Goal: Task Accomplishment & Management: Complete application form

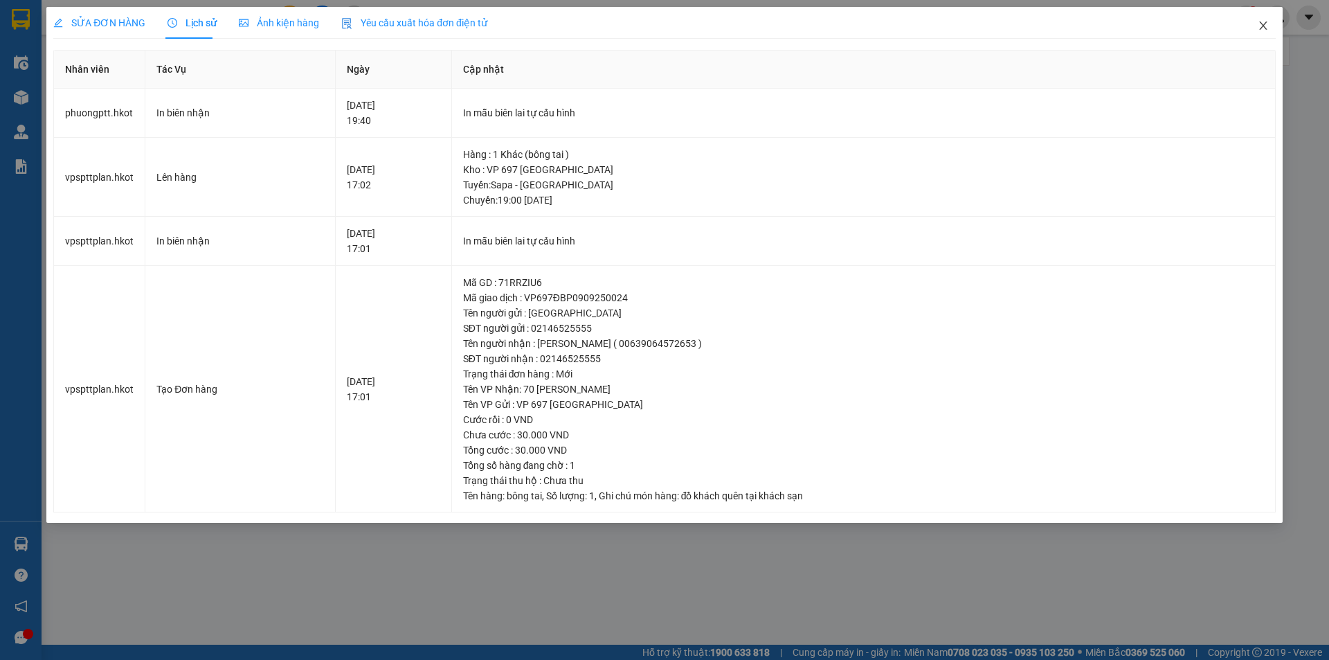
drag, startPoint x: 1261, startPoint y: 26, endPoint x: 0, endPoint y: 52, distance: 1261.0
click at [1261, 26] on icon "close" at bounding box center [1263, 25] width 11 height 11
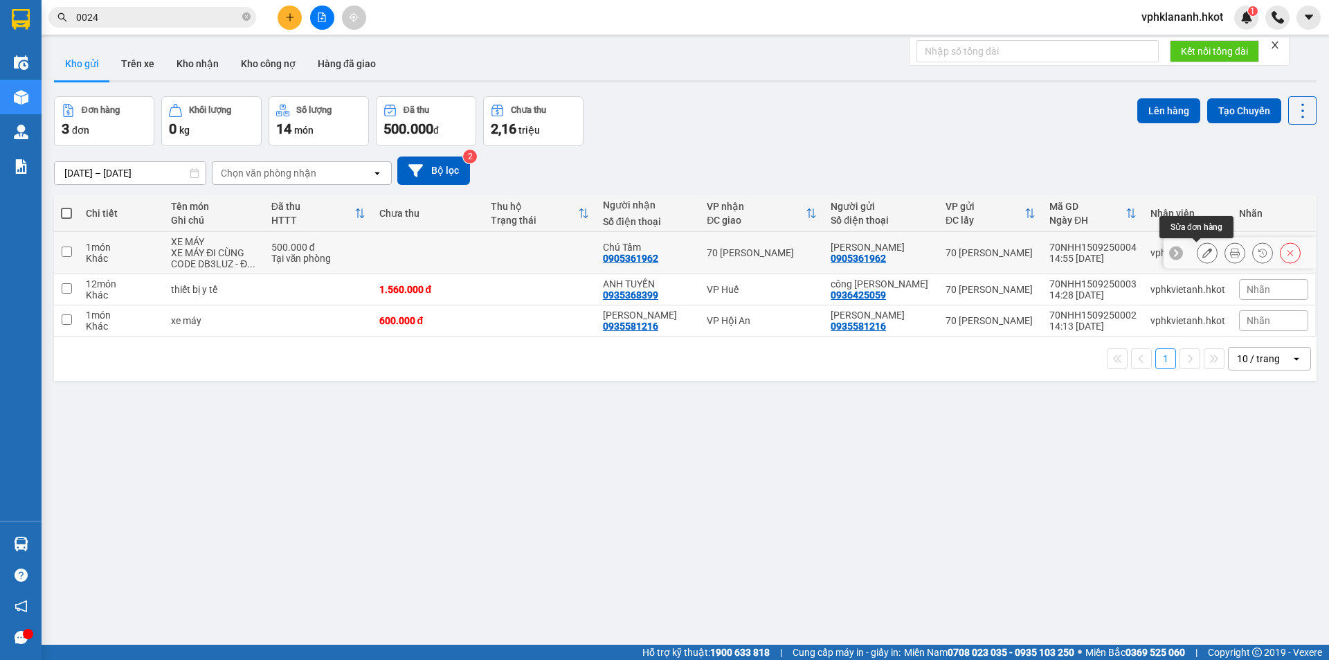
click at [1203, 257] on icon at bounding box center [1208, 253] width 10 height 10
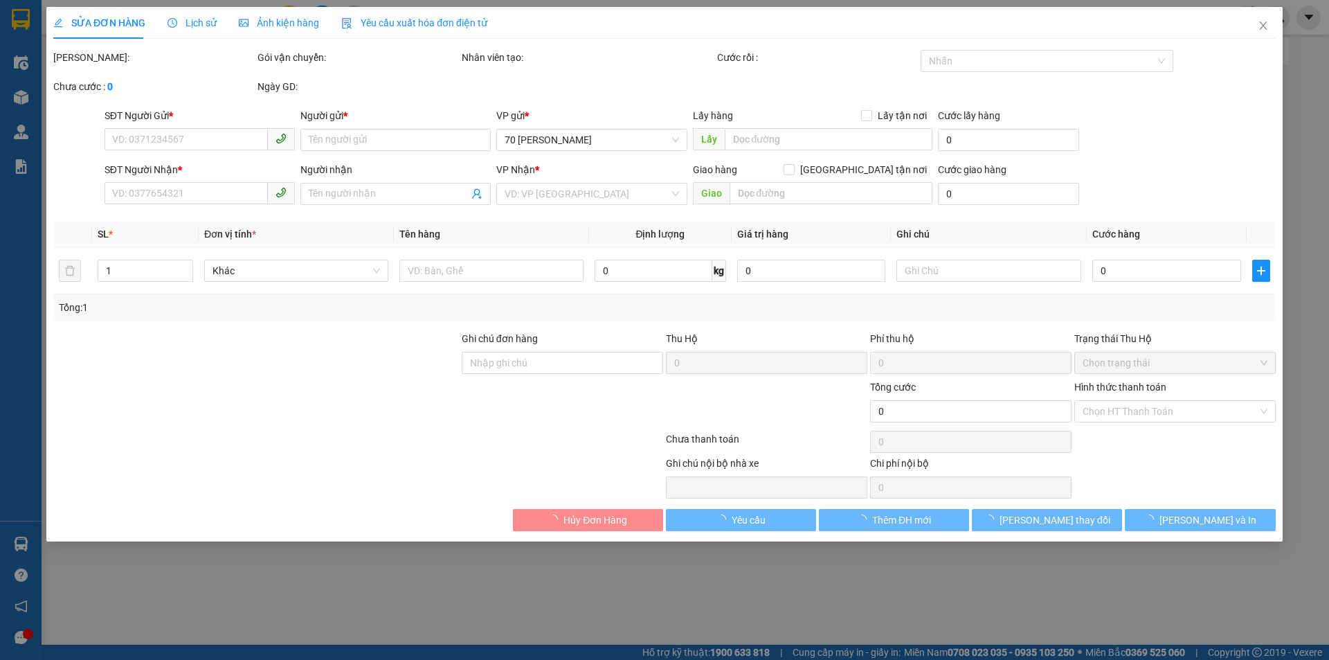
type input "0905361962"
type input "[PERSON_NAME]"
type input "0905361962"
type input "Chú Tâm"
type input "500.000"
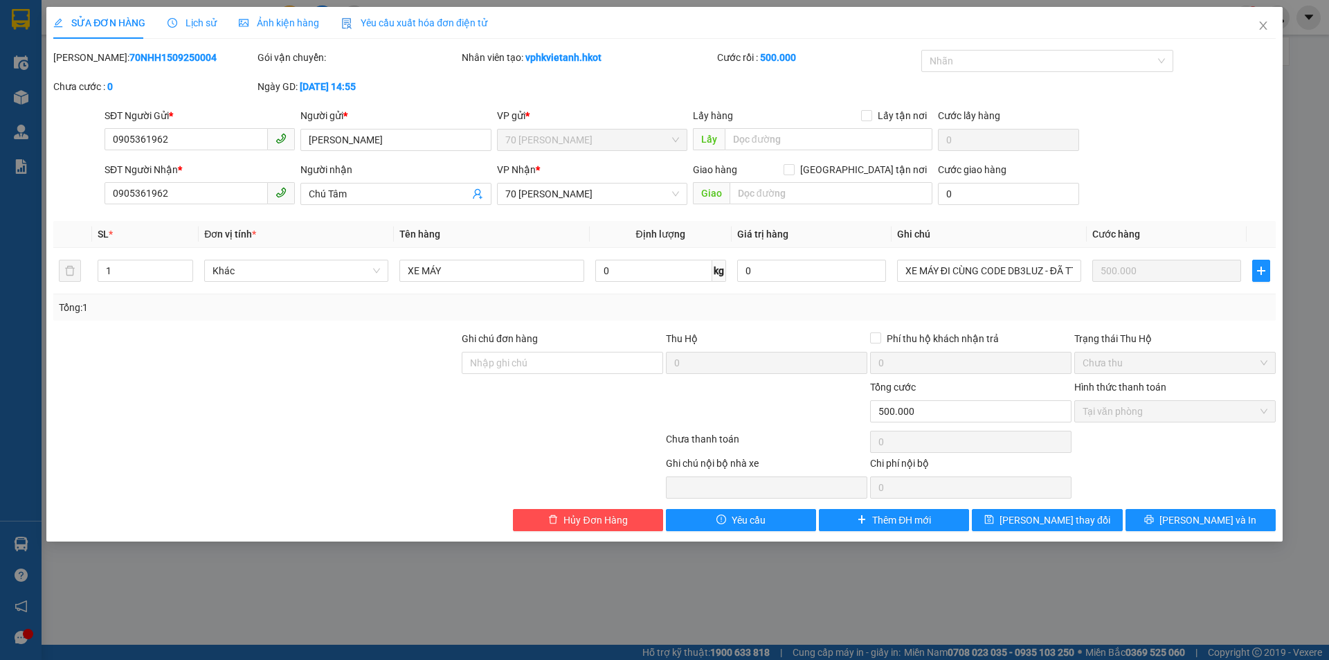
click at [950, 301] on div "Tổng: 1" at bounding box center [665, 307] width 1212 height 15
drag, startPoint x: 1144, startPoint y: 119, endPoint x: 1272, endPoint y: 48, distance: 146.3
click at [1144, 118] on div "SĐT Người Gửi * 0905361962 Người gửi * [PERSON_NAME] VP gửi * 70 [PERSON_NAME] …" at bounding box center [690, 132] width 1177 height 48
click at [1274, 26] on span "Close" at bounding box center [1263, 26] width 39 height 39
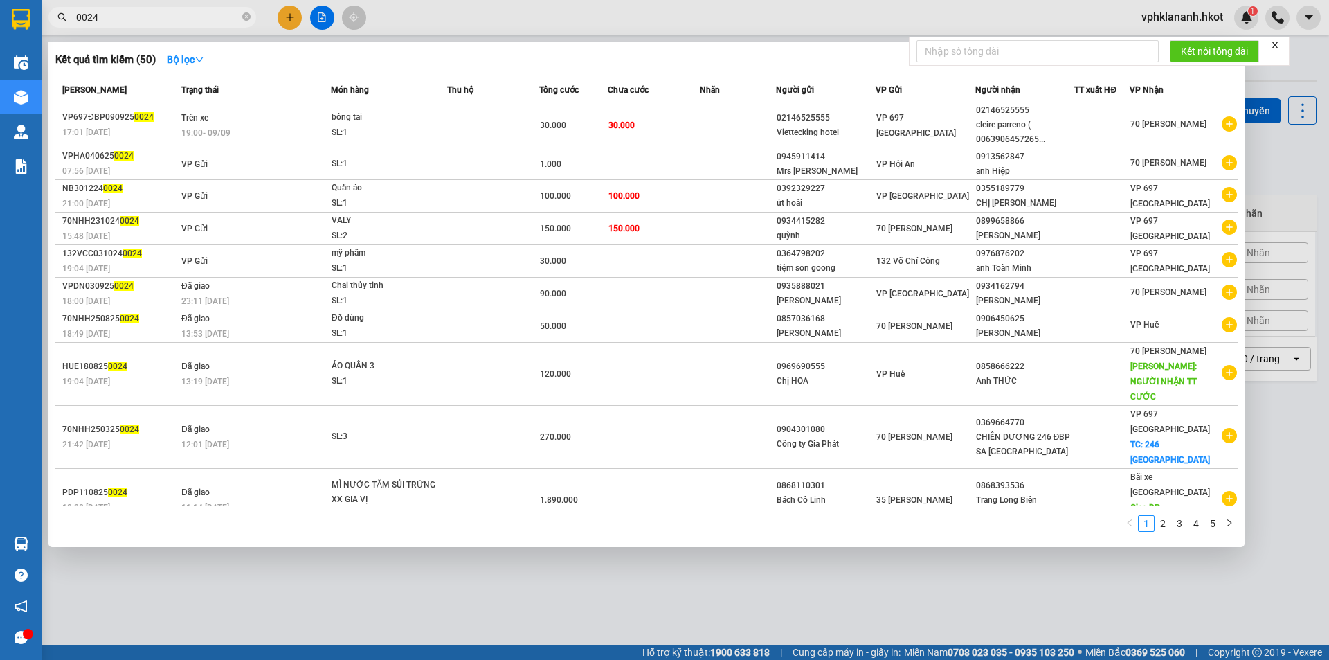
click at [126, 13] on input "0024" at bounding box center [157, 17] width 163 height 15
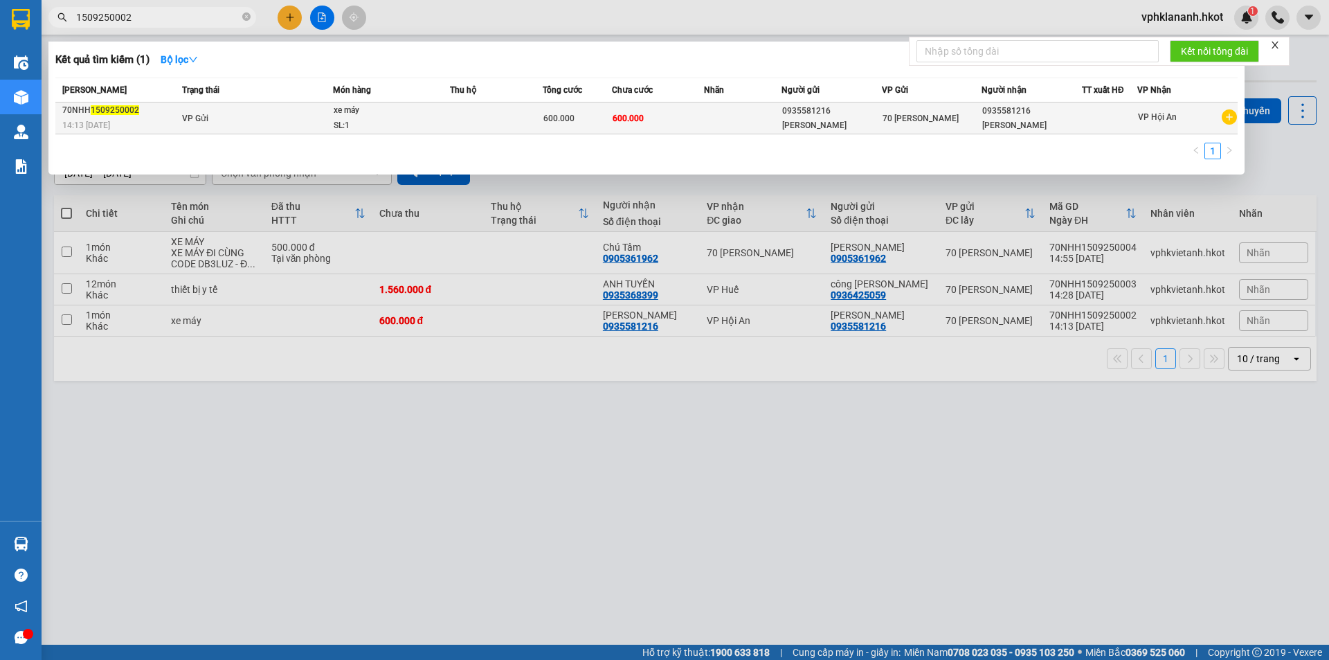
type input "1509250002"
click at [415, 118] on div "SL: 1" at bounding box center [386, 125] width 104 height 15
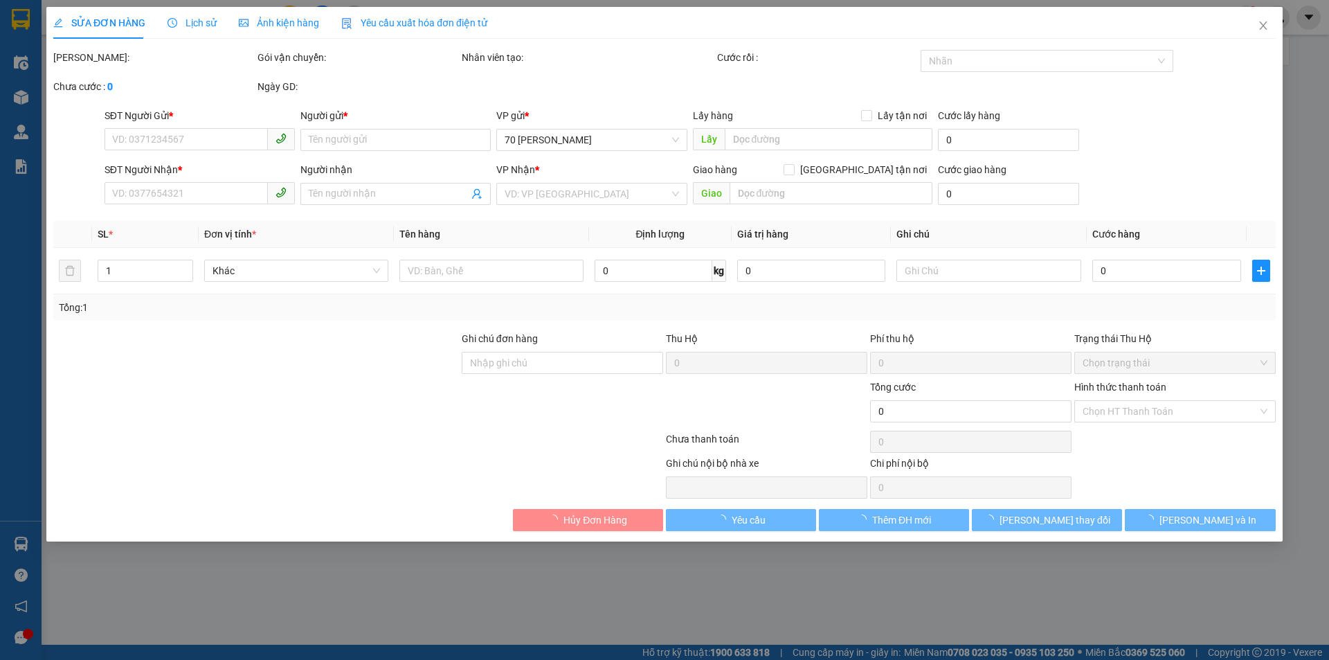
type input "0935581216"
type input "[PERSON_NAME]"
type input "0935581216"
type input "[PERSON_NAME]"
type input "600.000"
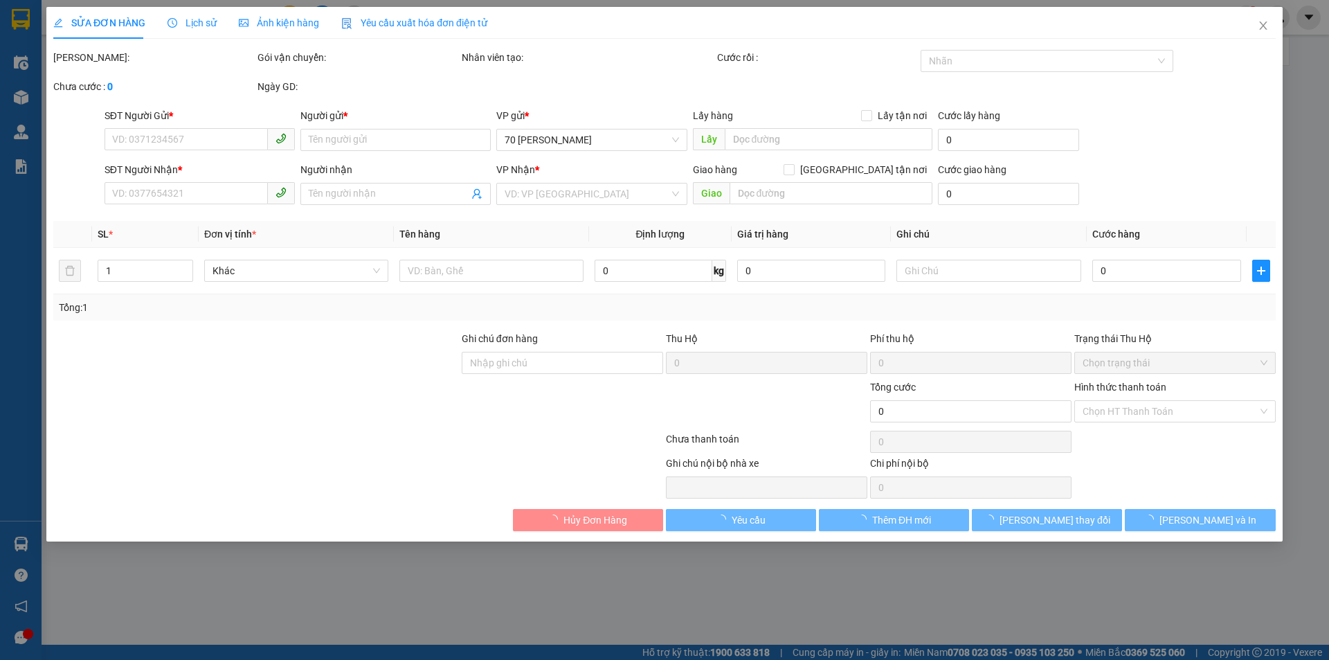
type input "600.000"
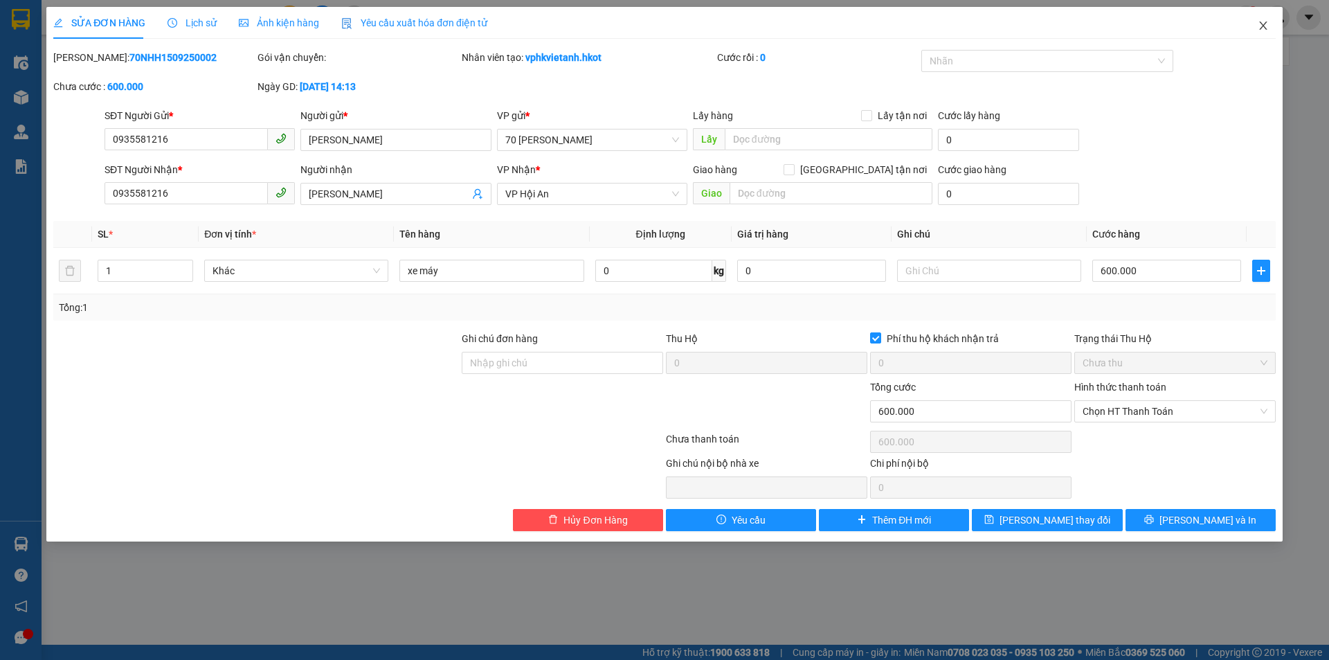
click at [1270, 28] on span "Close" at bounding box center [1263, 26] width 39 height 39
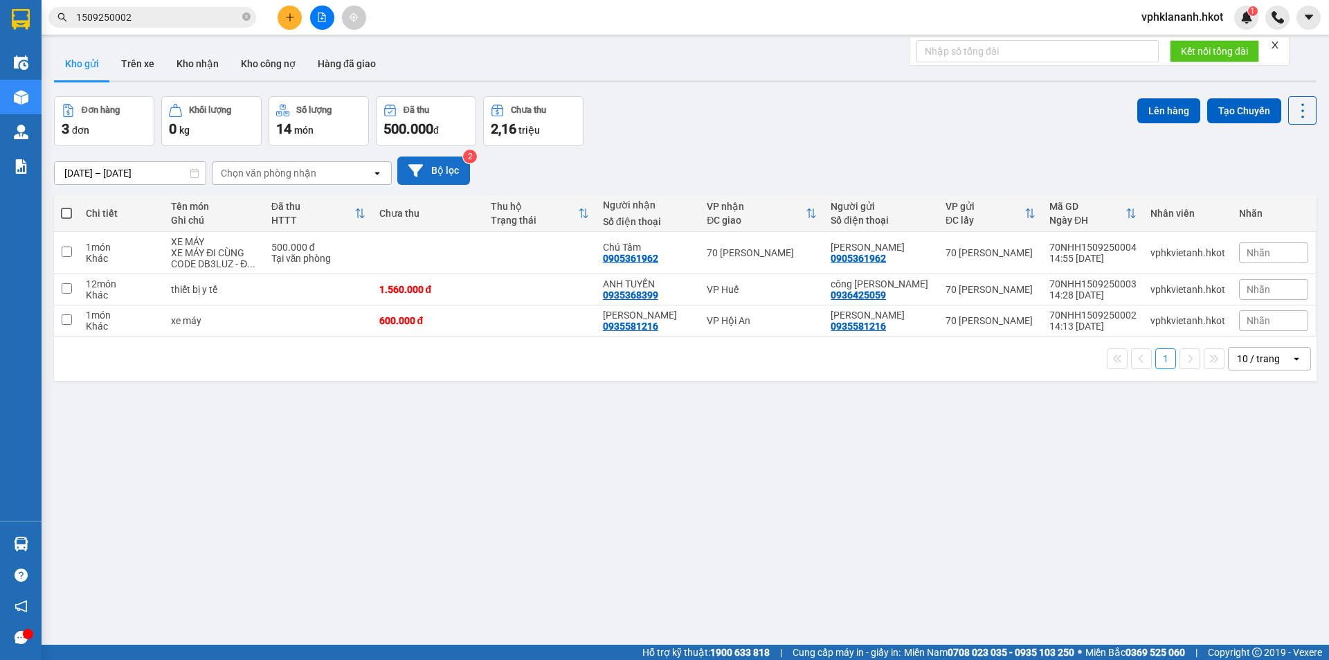
click at [435, 165] on button "Bộ lọc" at bounding box center [433, 170] width 73 height 28
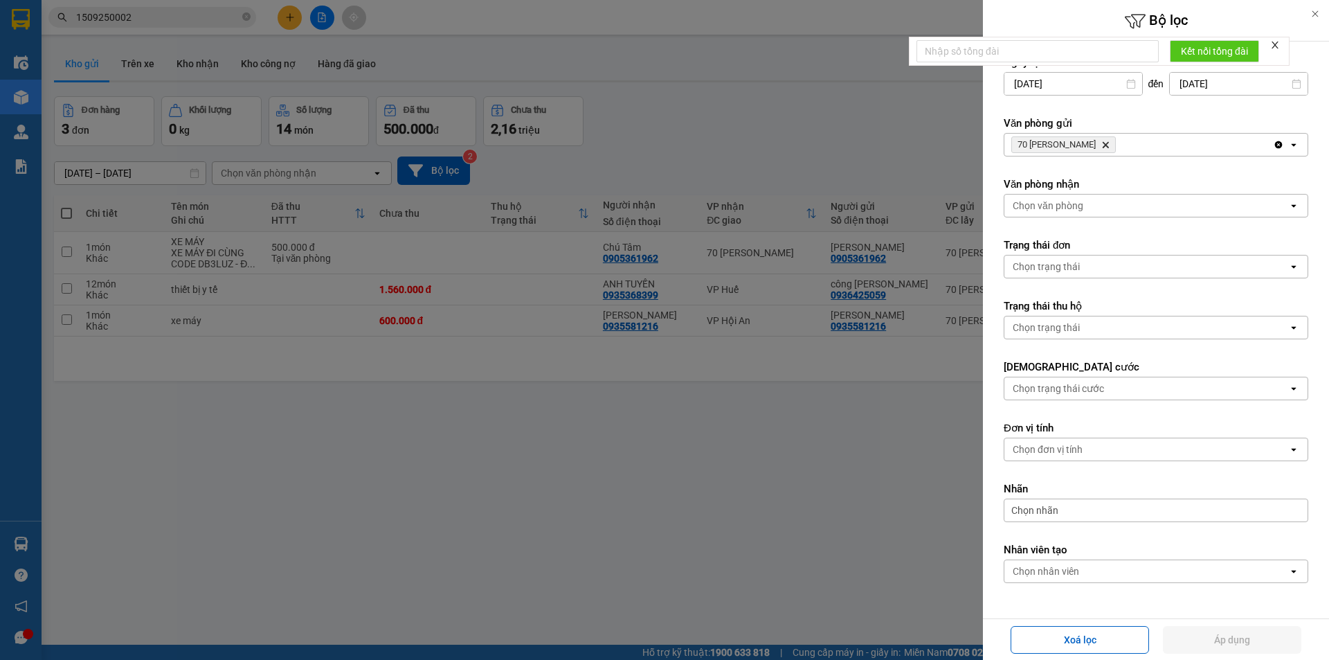
drag, startPoint x: 755, startPoint y: 144, endPoint x: 707, endPoint y: 148, distance: 48.0
click at [753, 144] on div at bounding box center [664, 330] width 1329 height 660
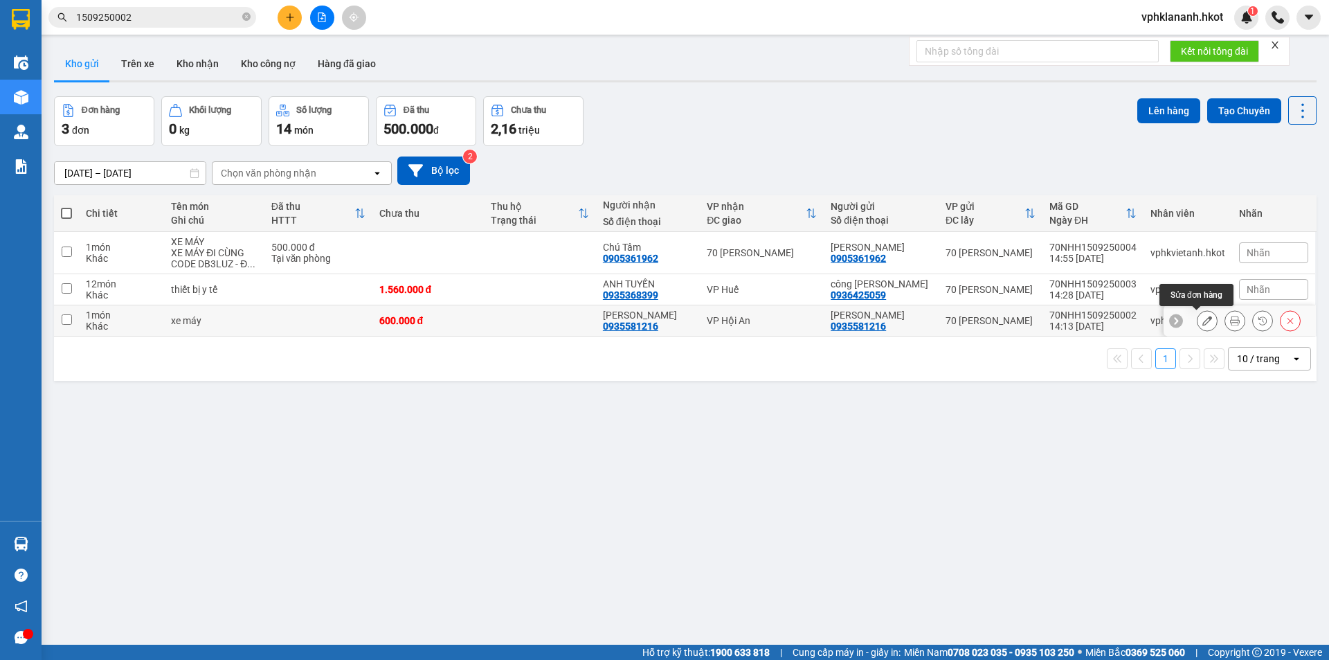
click at [1203, 325] on icon at bounding box center [1208, 321] width 10 height 10
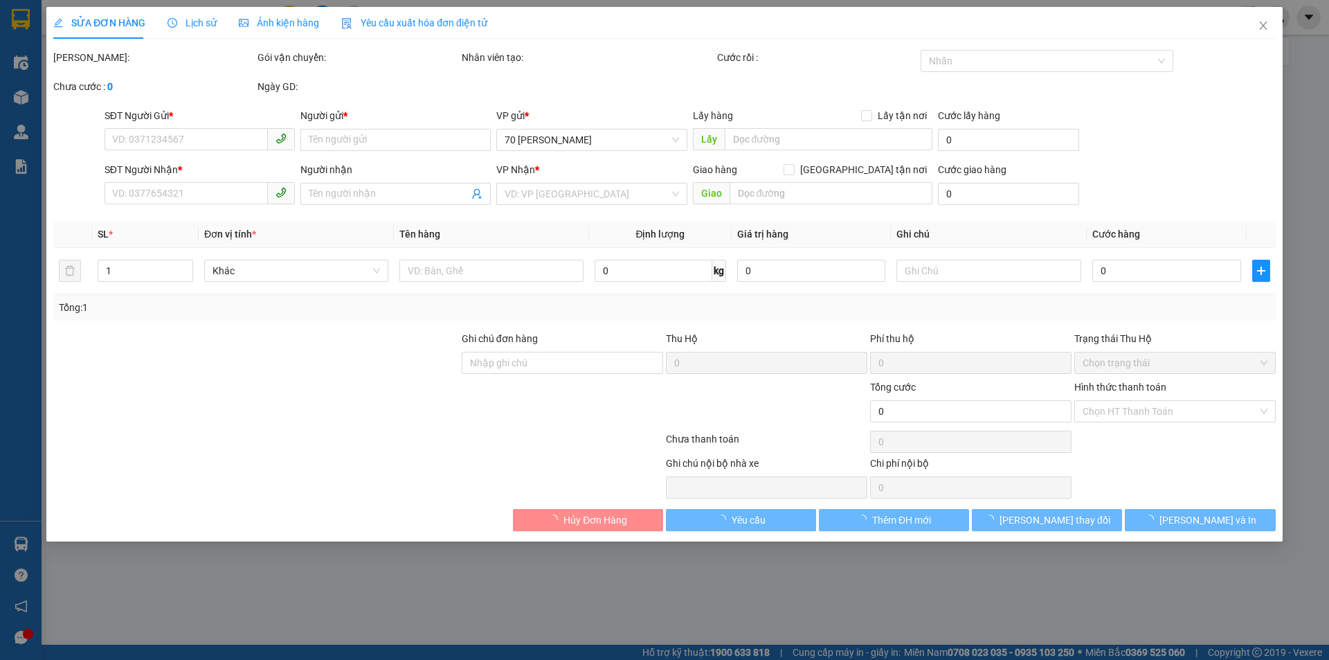
type input "0935581216"
type input "[PERSON_NAME]"
type input "0935581216"
type input "[PERSON_NAME]"
type input "600.000"
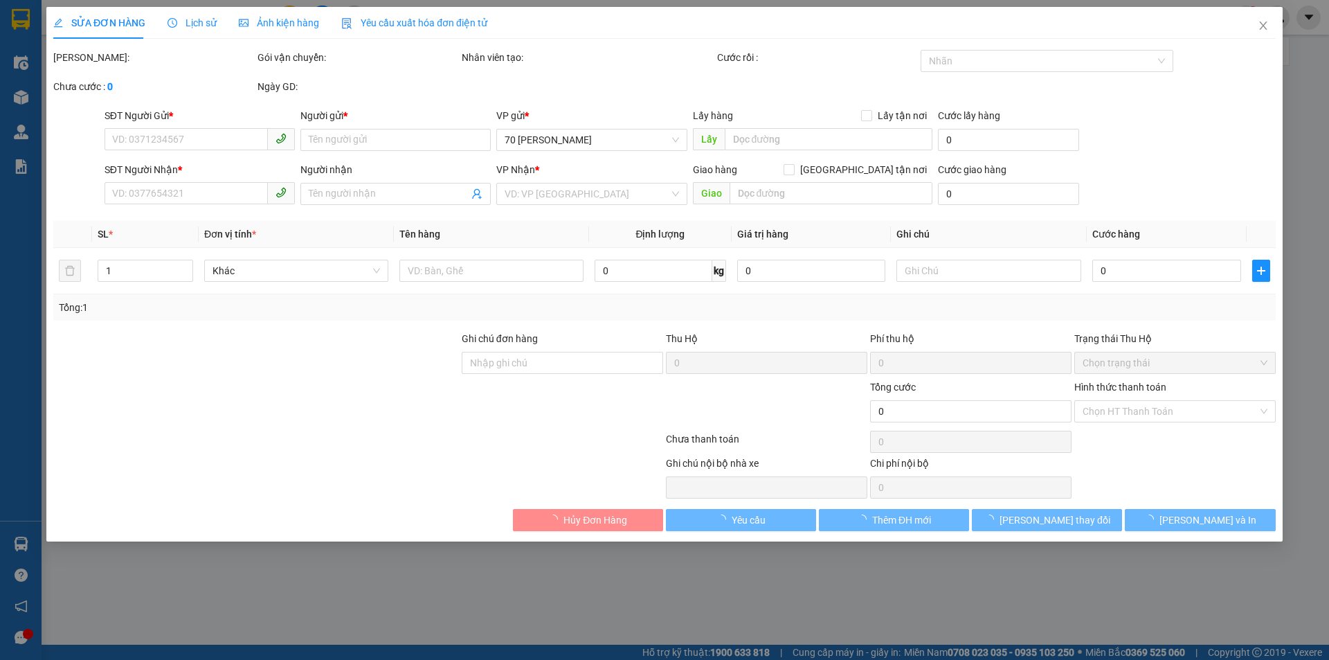
type input "600.000"
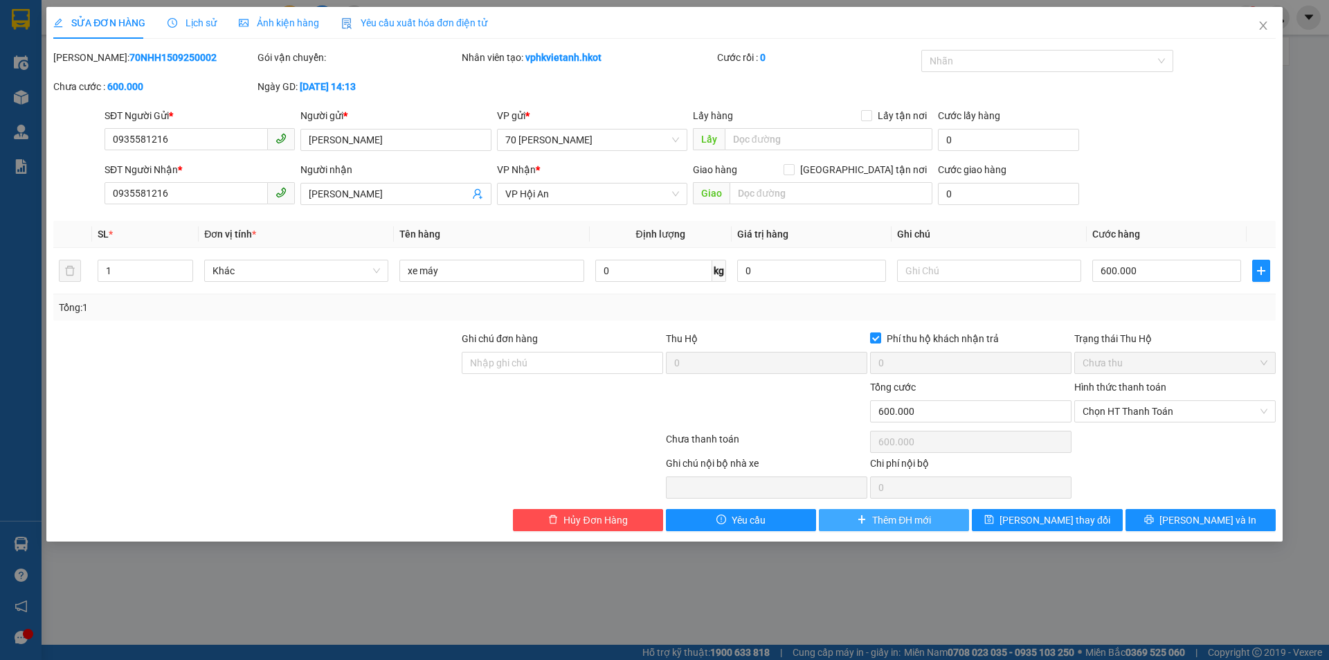
click at [884, 519] on span "Thêm ĐH mới" at bounding box center [901, 519] width 59 height 15
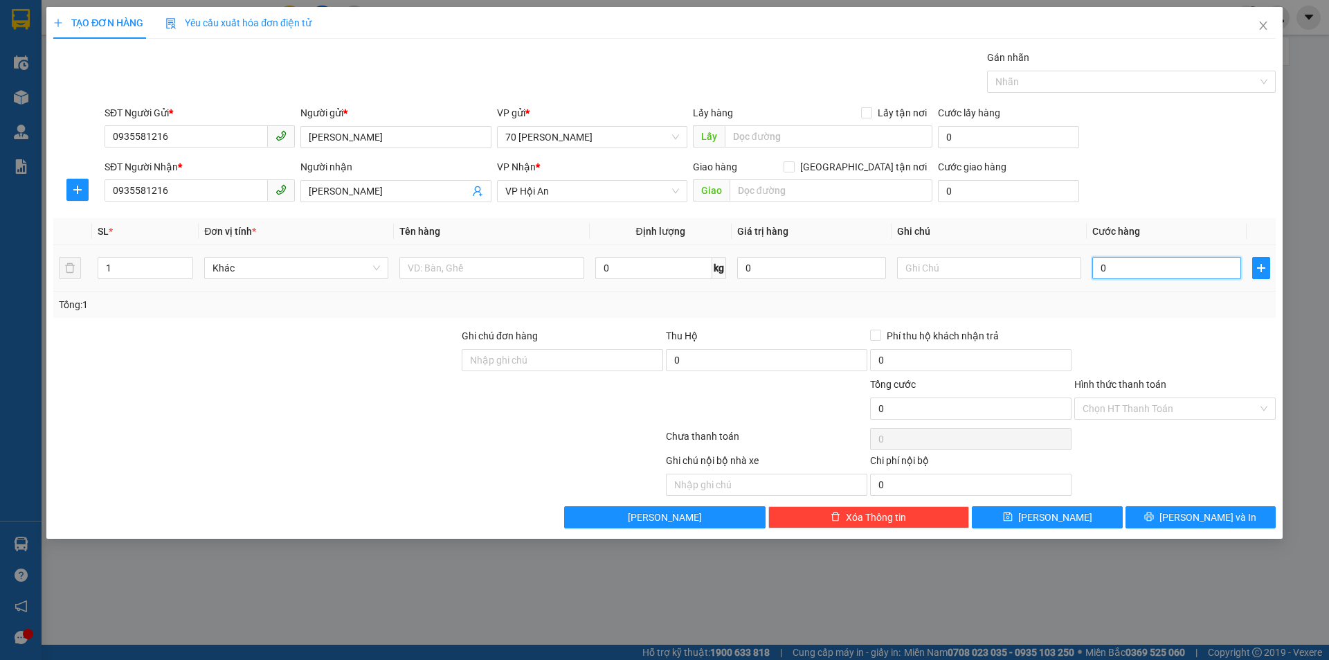
click at [1165, 273] on input "0" at bounding box center [1167, 268] width 149 height 22
type input "6"
type input "60"
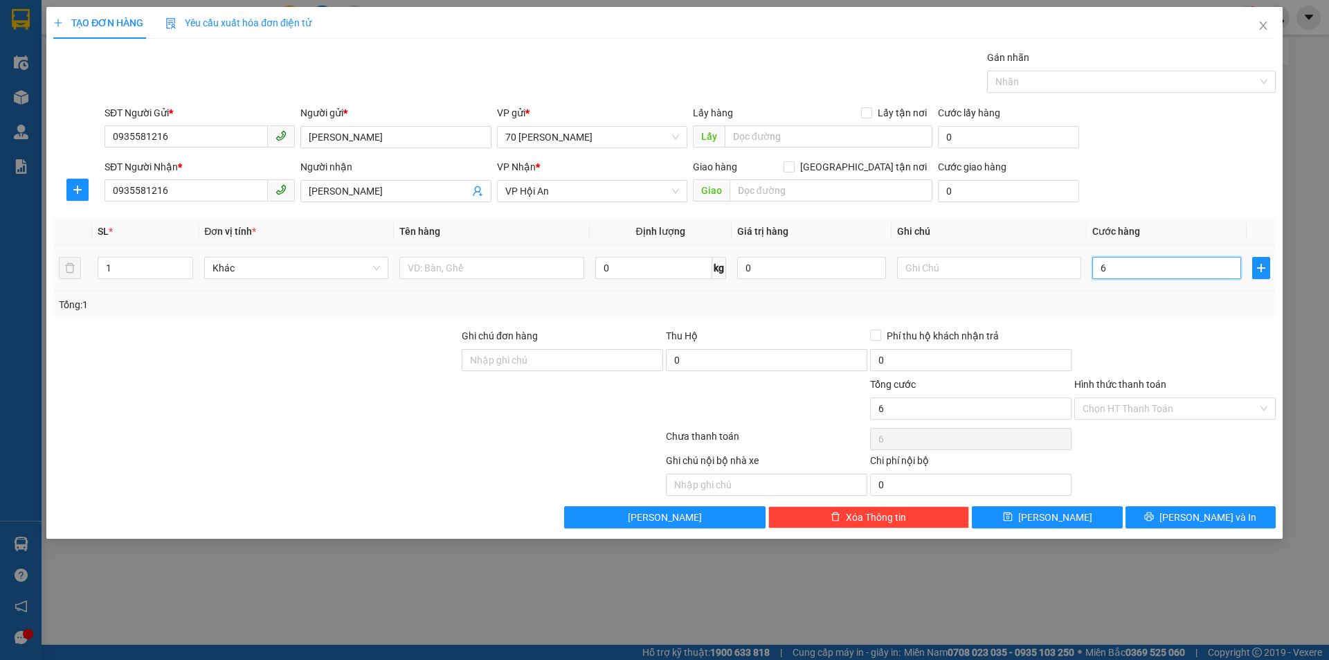
type input "60"
type input "600"
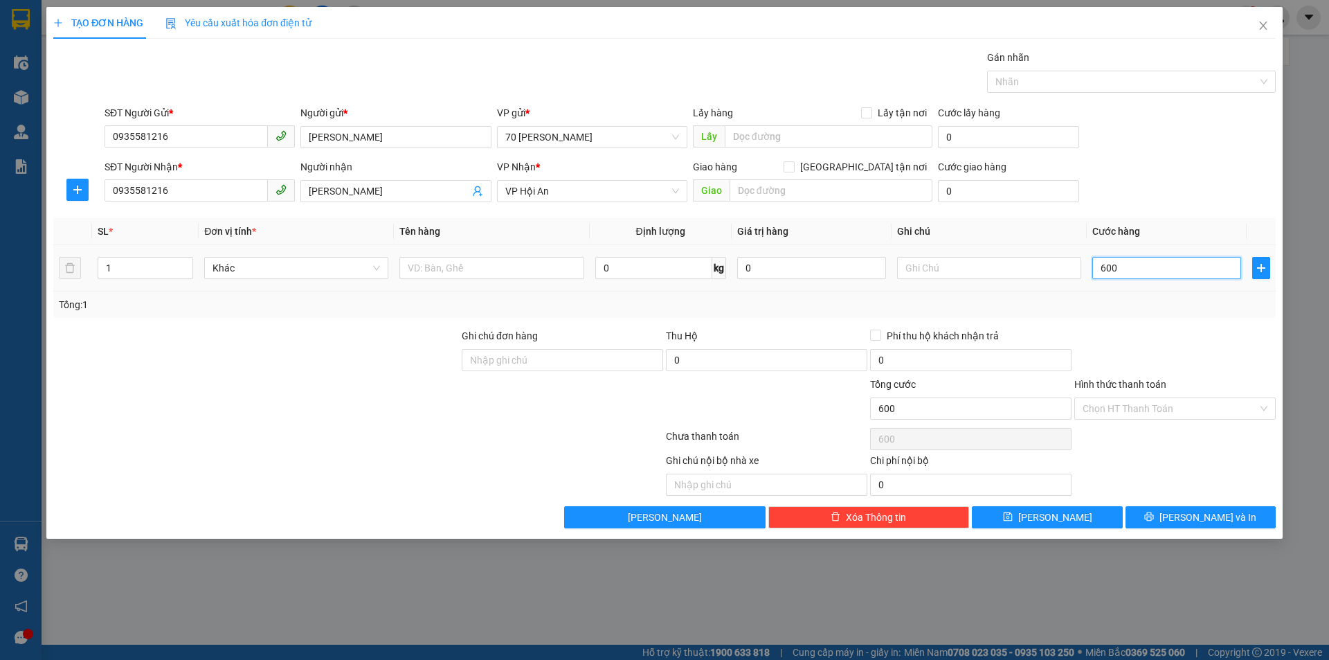
type input "6.000"
type input "60.000"
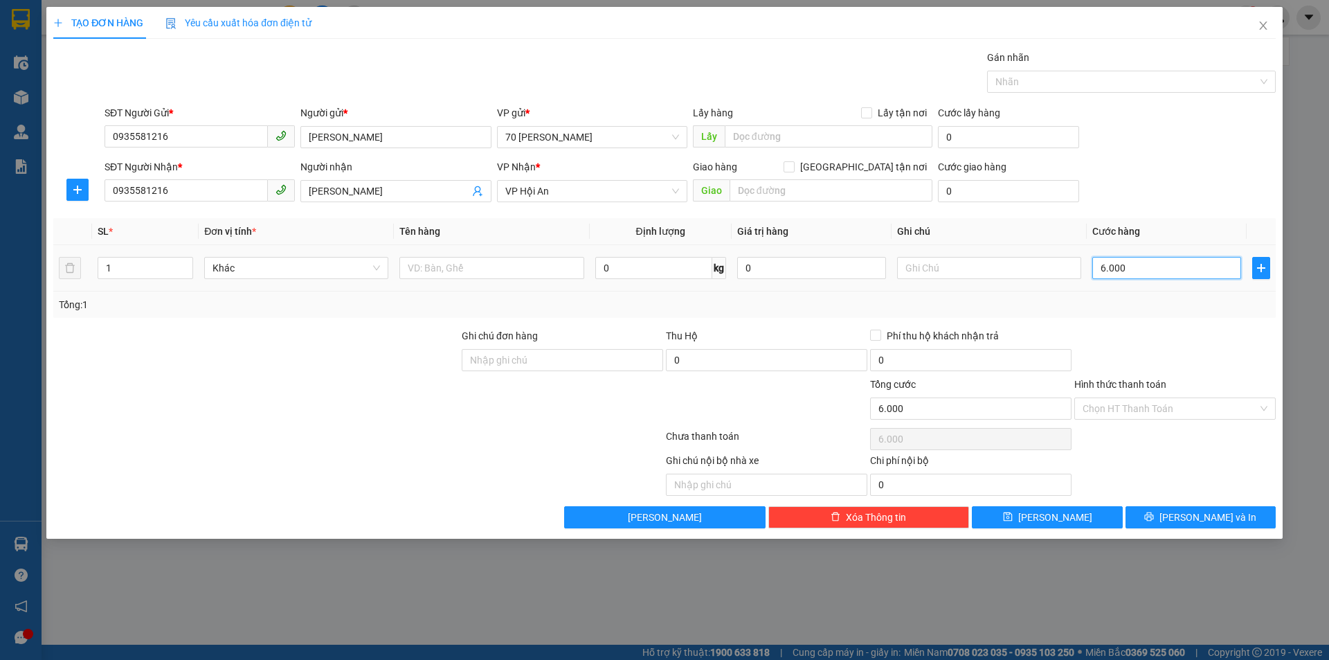
type input "60.000"
type input "600.000"
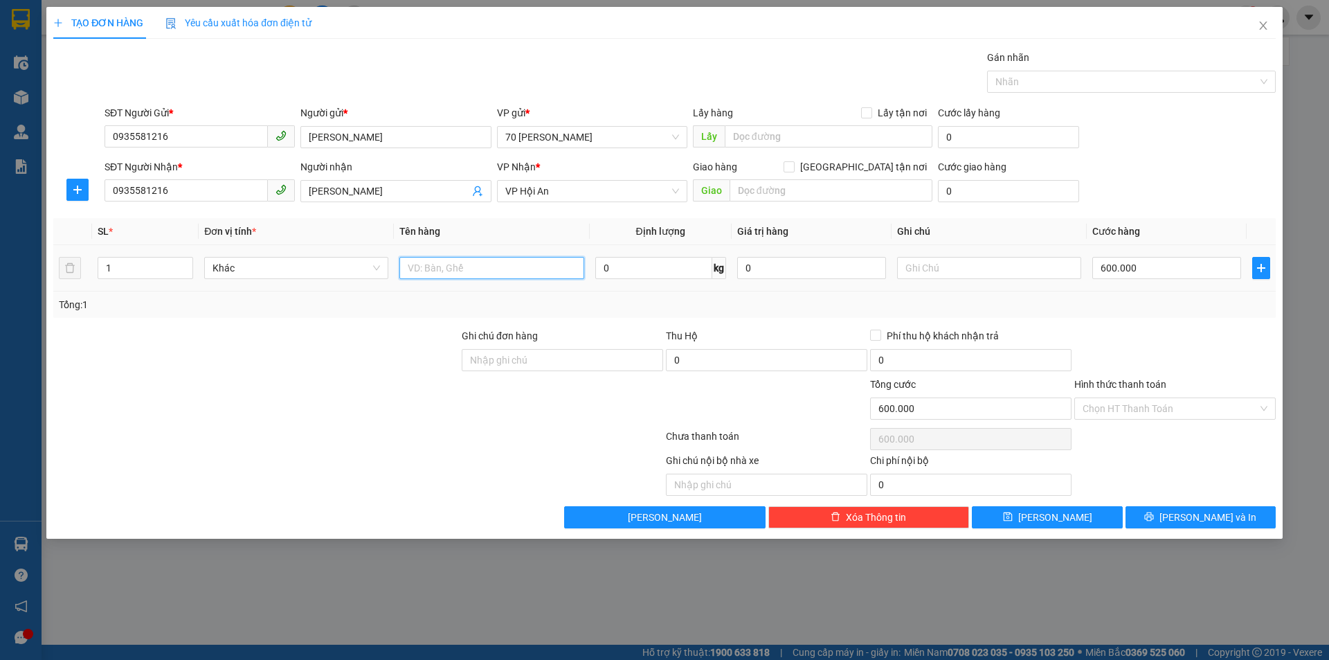
click at [478, 263] on input "text" at bounding box center [491, 268] width 184 height 22
type input "xe may"
click at [1115, 204] on div "SĐT Người Nhận * 0935581216 Người nhận Mai Dung VP Nhận * VP Hội An Giao hàng G…" at bounding box center [690, 183] width 1177 height 48
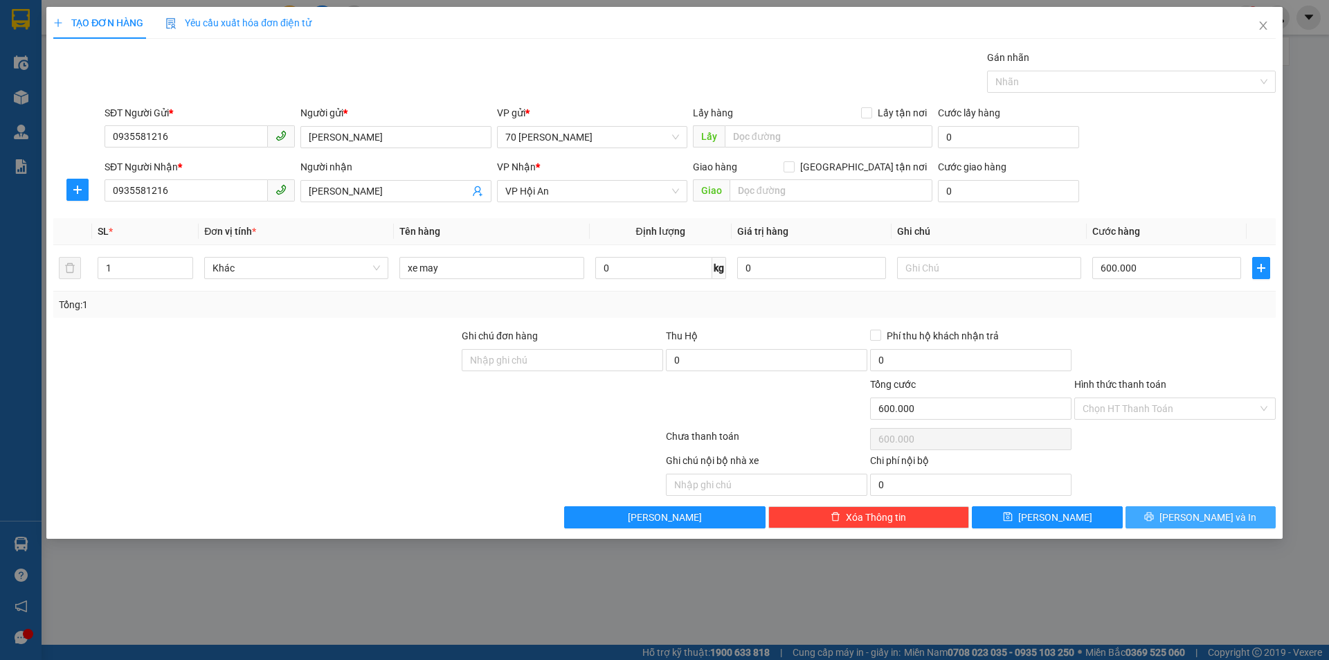
click at [1192, 512] on span "[PERSON_NAME] và In" at bounding box center [1208, 517] width 97 height 15
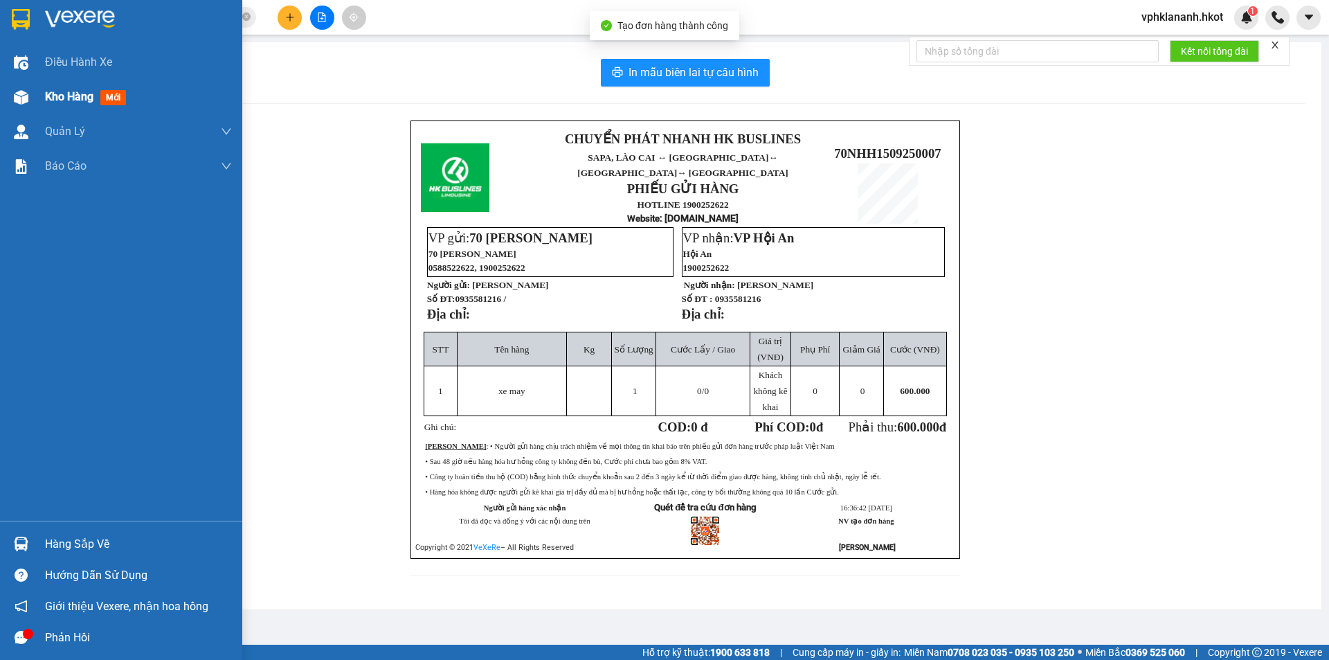
click at [82, 102] on span "Kho hàng" at bounding box center [69, 96] width 48 height 13
